Goal: Transaction & Acquisition: Book appointment/travel/reservation

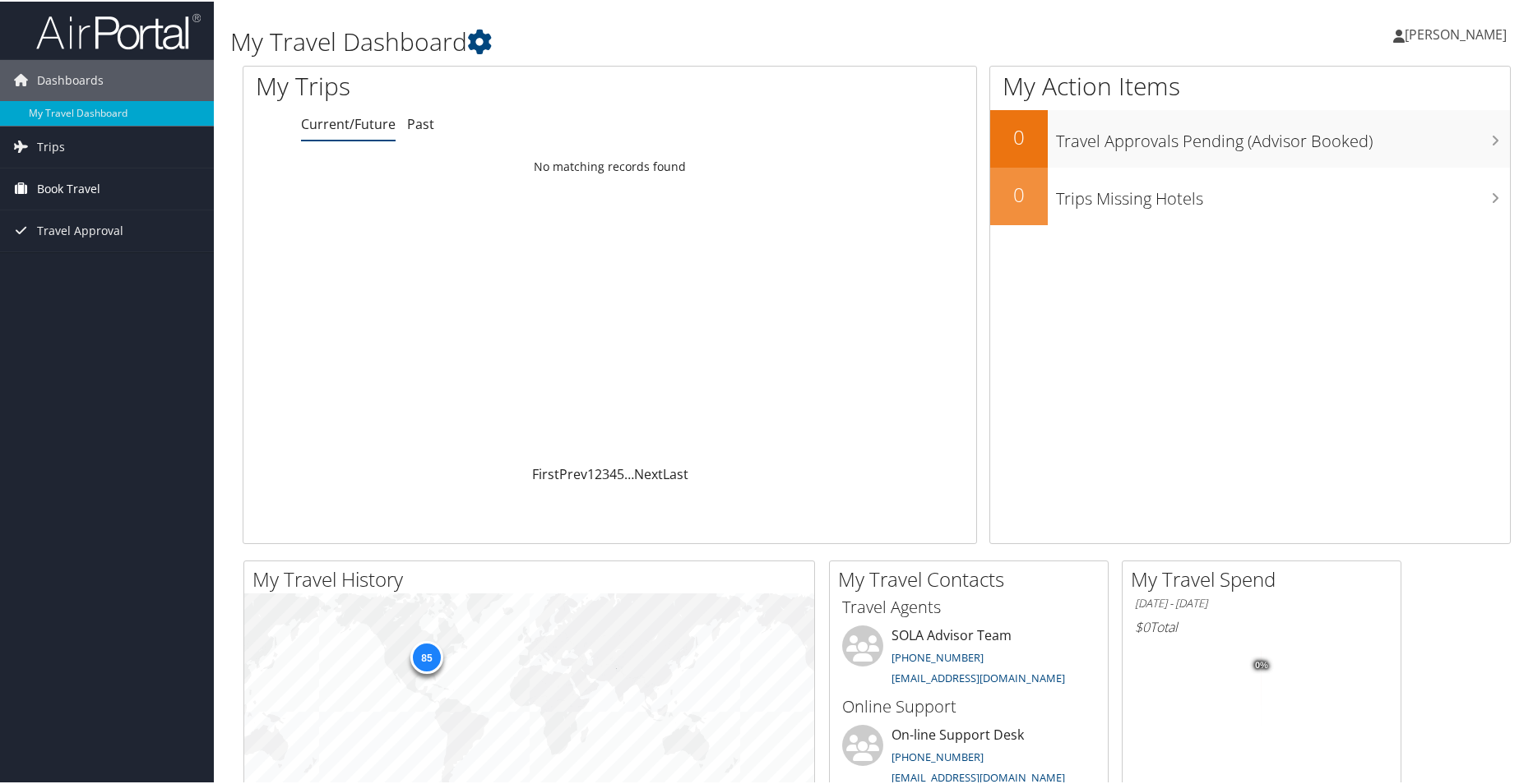
click at [73, 193] on span "Book Travel" at bounding box center [68, 186] width 63 height 41
click at [95, 244] on link "Book/Manage Online Trips" at bounding box center [107, 245] width 214 height 25
